Goal: Find specific fact: Find specific page/section

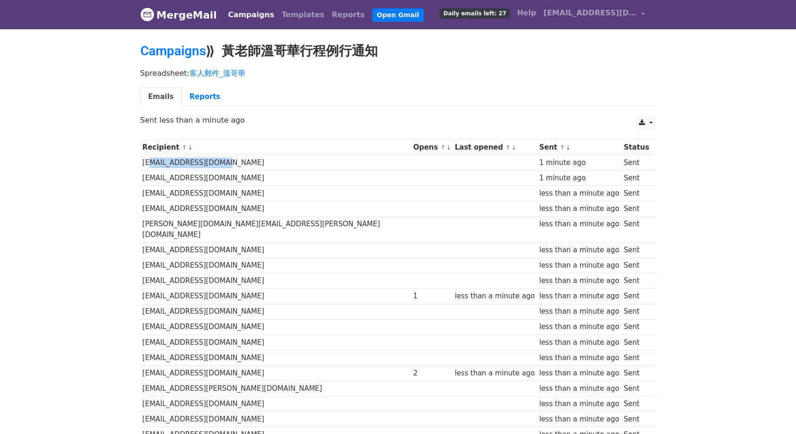
drag, startPoint x: 143, startPoint y: 163, endPoint x: 219, endPoint y: 161, distance: 76.2
click at [219, 161] on td "[EMAIL_ADDRESS][DOMAIN_NAME]" at bounding box center [275, 162] width 271 height 15
click at [220, 162] on td "[EMAIL_ADDRESS][DOMAIN_NAME]" at bounding box center [275, 162] width 271 height 15
drag, startPoint x: 216, startPoint y: 163, endPoint x: 146, endPoint y: 165, distance: 70.6
click at [146, 165] on td "[EMAIL_ADDRESS][DOMAIN_NAME]" at bounding box center [275, 162] width 271 height 15
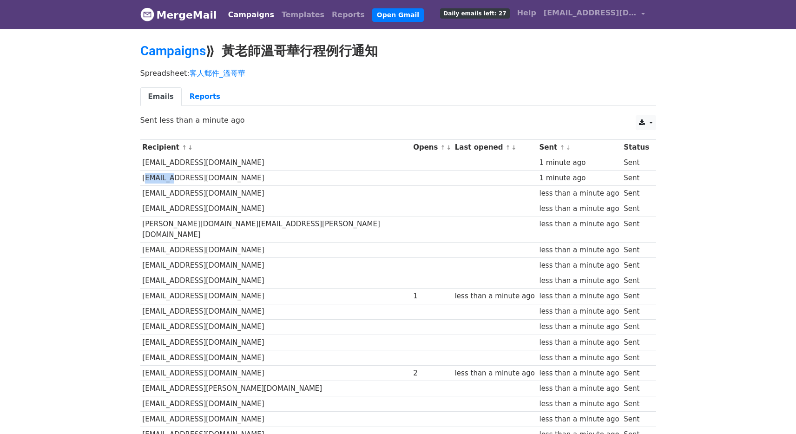
click at [171, 172] on td "[EMAIL_ADDRESS][DOMAIN_NAME]" at bounding box center [275, 177] width 271 height 15
click at [198, 176] on td "[EMAIL_ADDRESS][DOMAIN_NAME]" at bounding box center [275, 177] width 271 height 15
drag, startPoint x: 142, startPoint y: 179, endPoint x: 207, endPoint y: 181, distance: 65.5
click at [207, 181] on td "[EMAIL_ADDRESS][DOMAIN_NAME]" at bounding box center [275, 177] width 271 height 15
copy td "[EMAIL_ADDRESS][DOMAIN_NAME]"
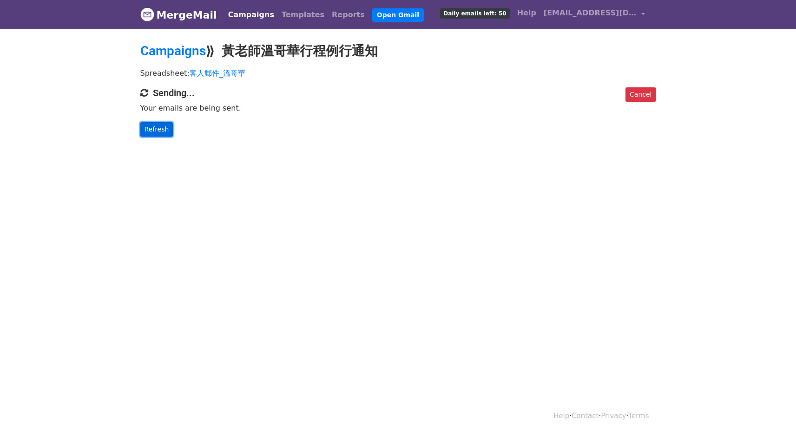
click at [160, 126] on link "Refresh" at bounding box center [156, 129] width 33 height 14
